Goal: Task Accomplishment & Management: Manage account settings

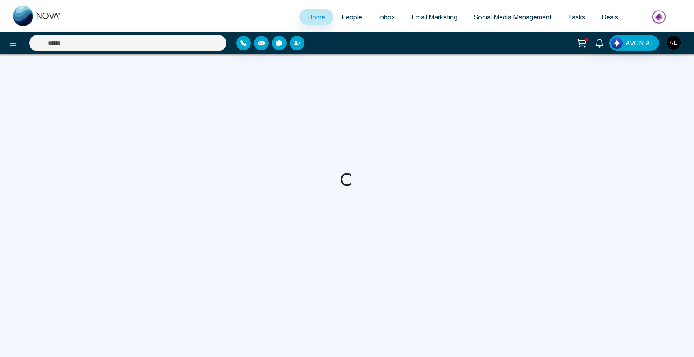
select select "*"
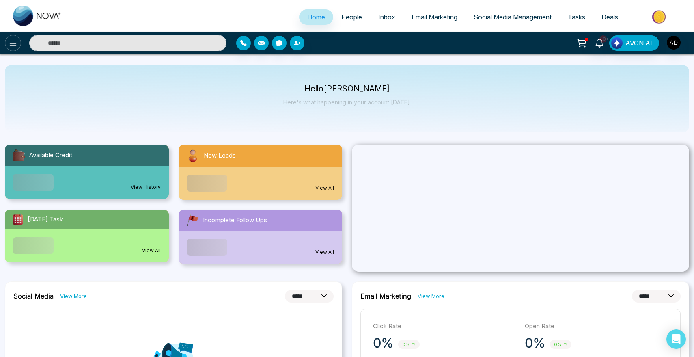
click at [17, 43] on icon at bounding box center [13, 44] width 10 height 10
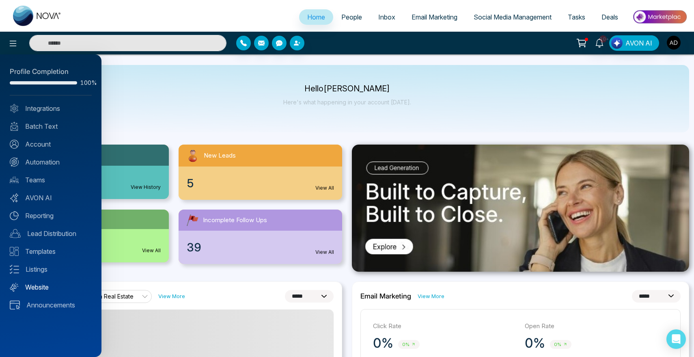
click at [43, 290] on link "Website" at bounding box center [51, 287] width 82 height 10
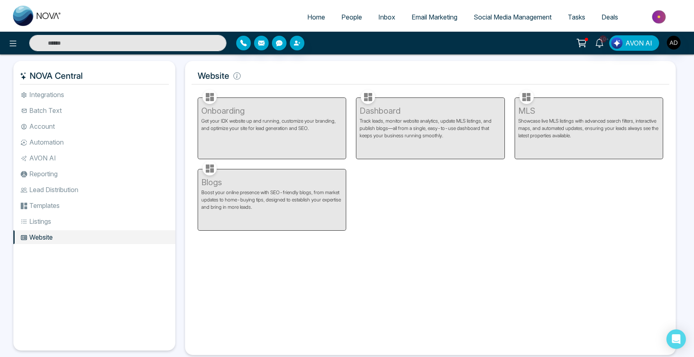
click at [319, 151] on div "Onboarding Get your IDX website up and running, customize your branding, and op…" at bounding box center [272, 123] width 158 height 71
click at [319, 150] on div "Onboarding Get your IDX website up and running, customize your branding, and op…" at bounding box center [272, 123] width 158 height 71
click at [303, 135] on div "Onboarding Get your IDX website up and running, customize your branding, and op…" at bounding box center [272, 123] width 158 height 71
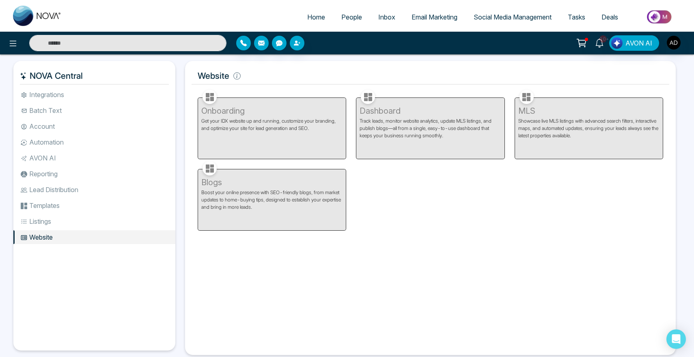
click at [276, 121] on div "Onboarding Get your IDX website up and running, customize your branding, and op…" at bounding box center [272, 123] width 158 height 71
click at [422, 123] on div "Dashboard Track leads, monitor website analytics, update MLS listings, and publ…" at bounding box center [430, 123] width 158 height 71
click at [673, 42] on img "button" at bounding box center [674, 43] width 14 height 14
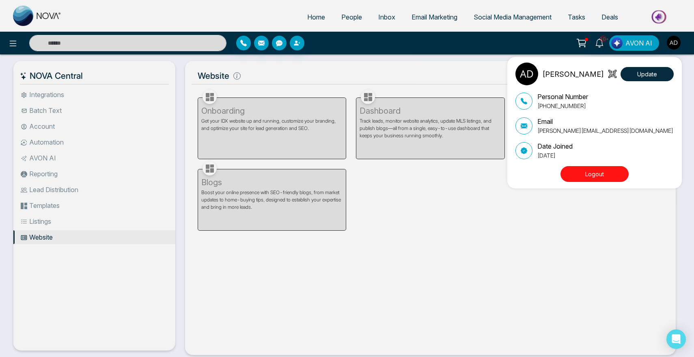
click at [591, 171] on button "Logout" at bounding box center [594, 174] width 68 height 16
click at [587, 179] on button "Logout" at bounding box center [594, 174] width 68 height 16
